Goal: Task Accomplishment & Management: Use online tool/utility

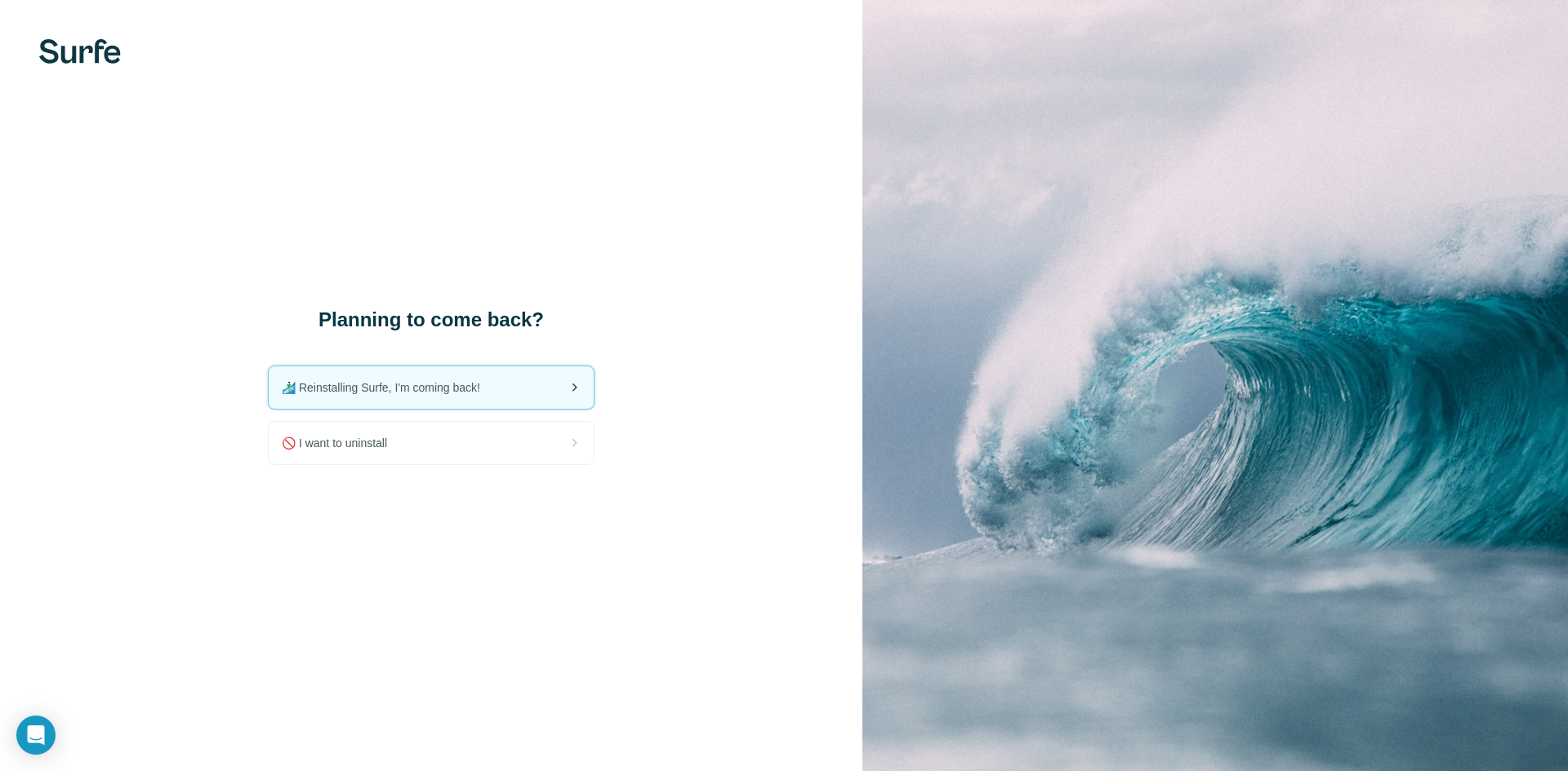
click at [481, 388] on span "🏄🏻‍♂️ Reinstalling Surfe, I'm coming back!" at bounding box center [387, 388] width 211 height 17
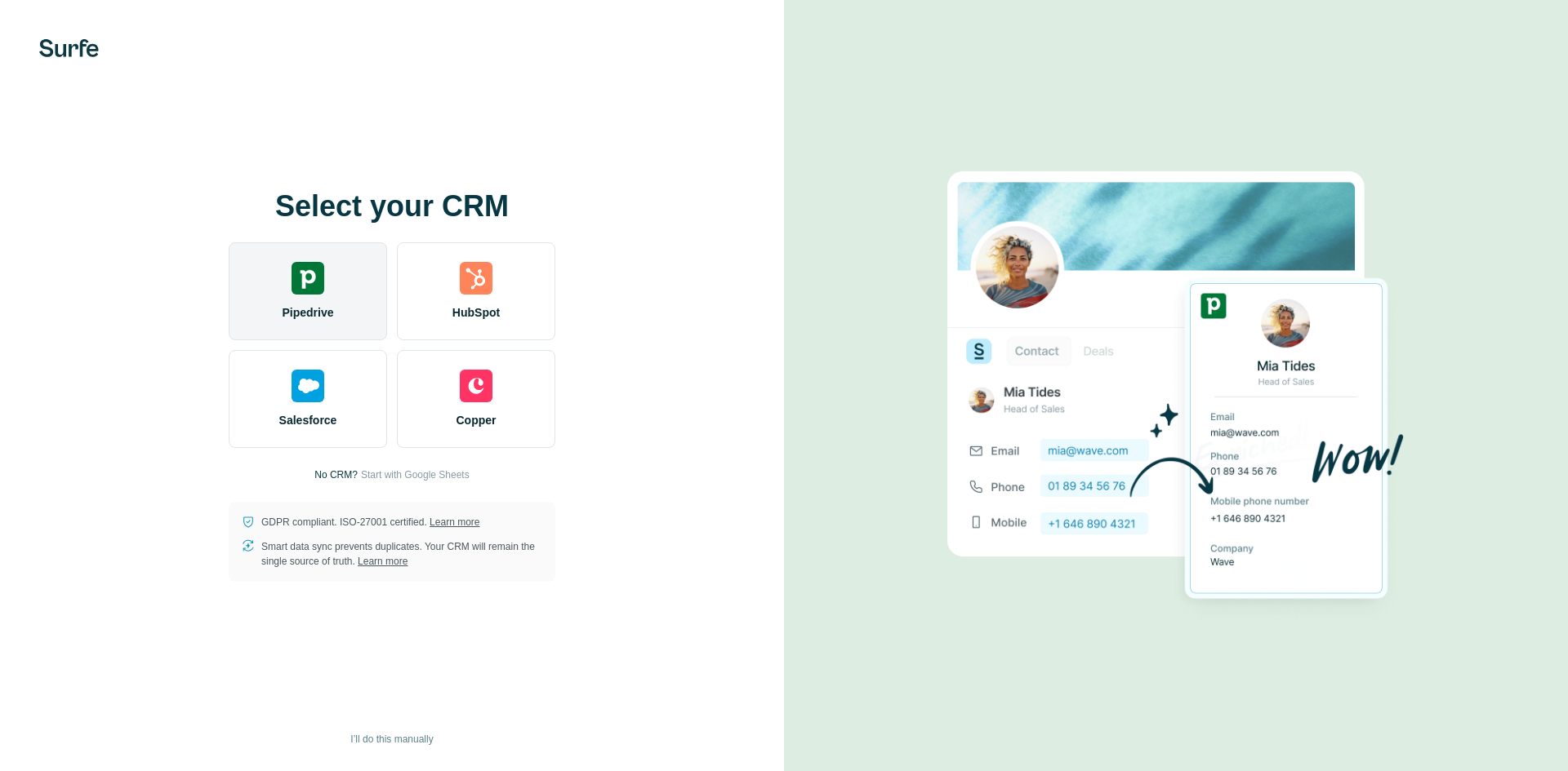
click at [363, 287] on div "Pipedrive" at bounding box center [307, 292] width 158 height 98
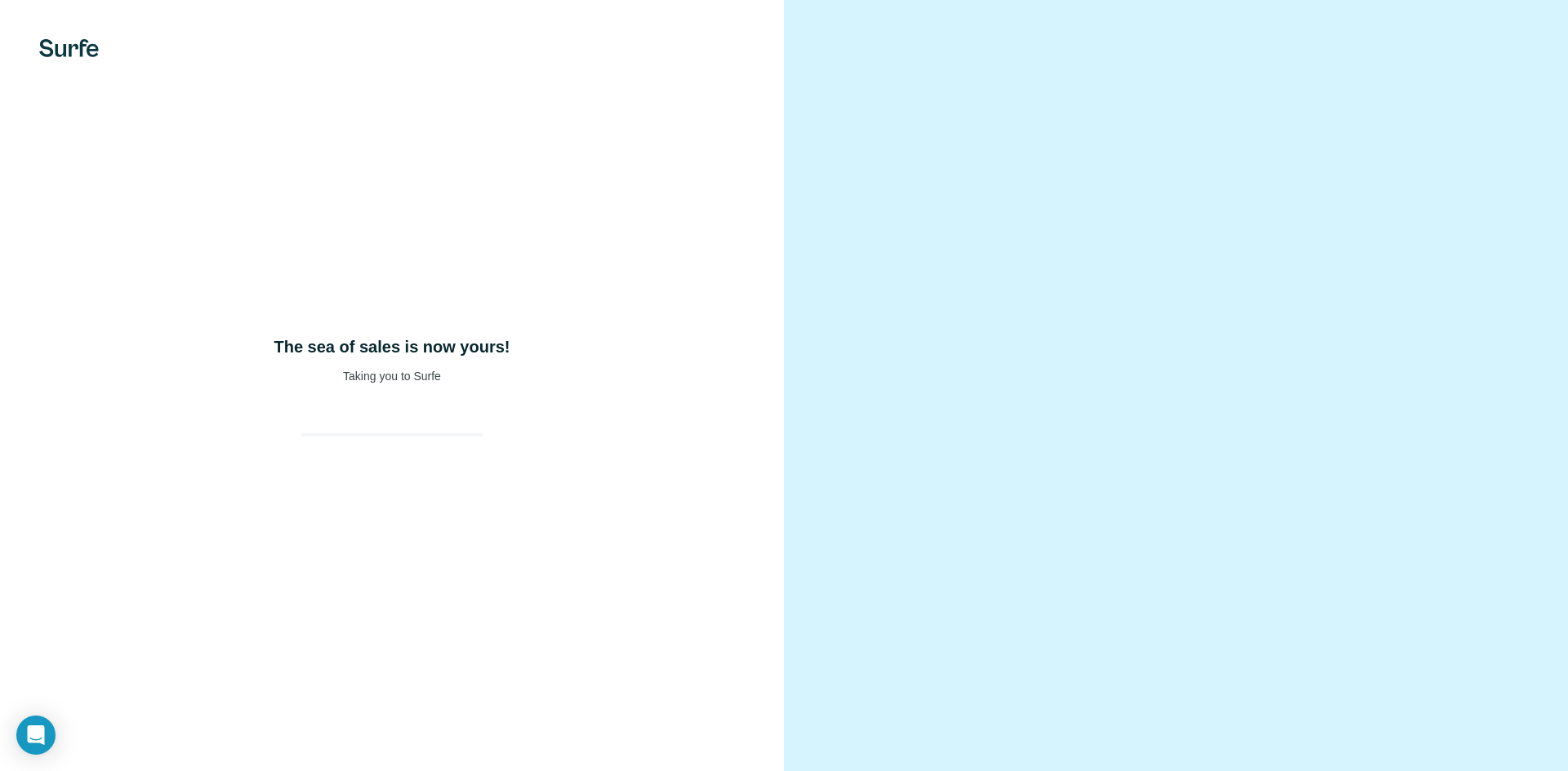
click at [397, 459] on div "The sea of sales is now yours! Taking you to Surfe" at bounding box center [391, 385] width 784 height 771
